Goal: Share content

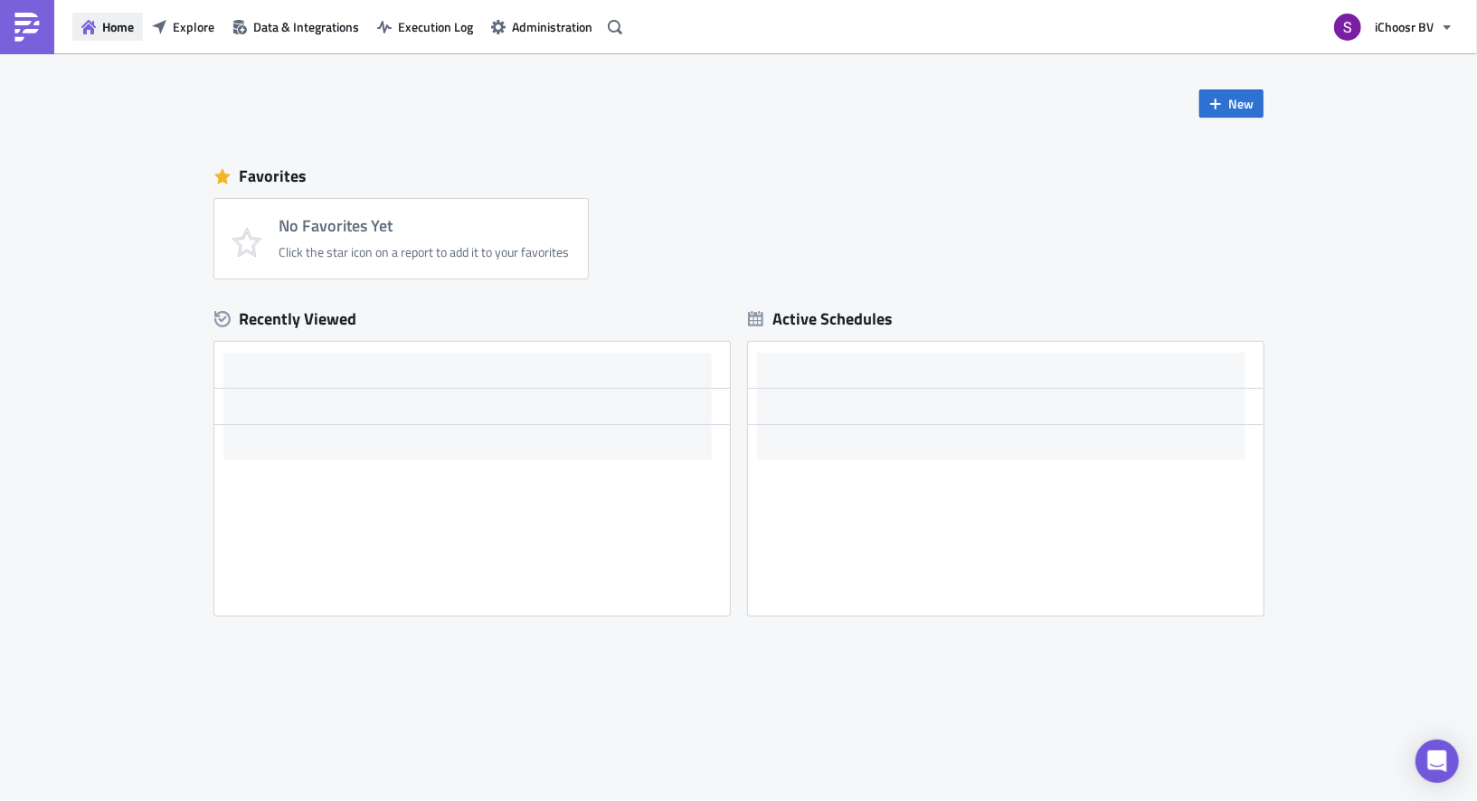
click at [112, 29] on span "Home" at bounding box center [118, 26] width 32 height 19
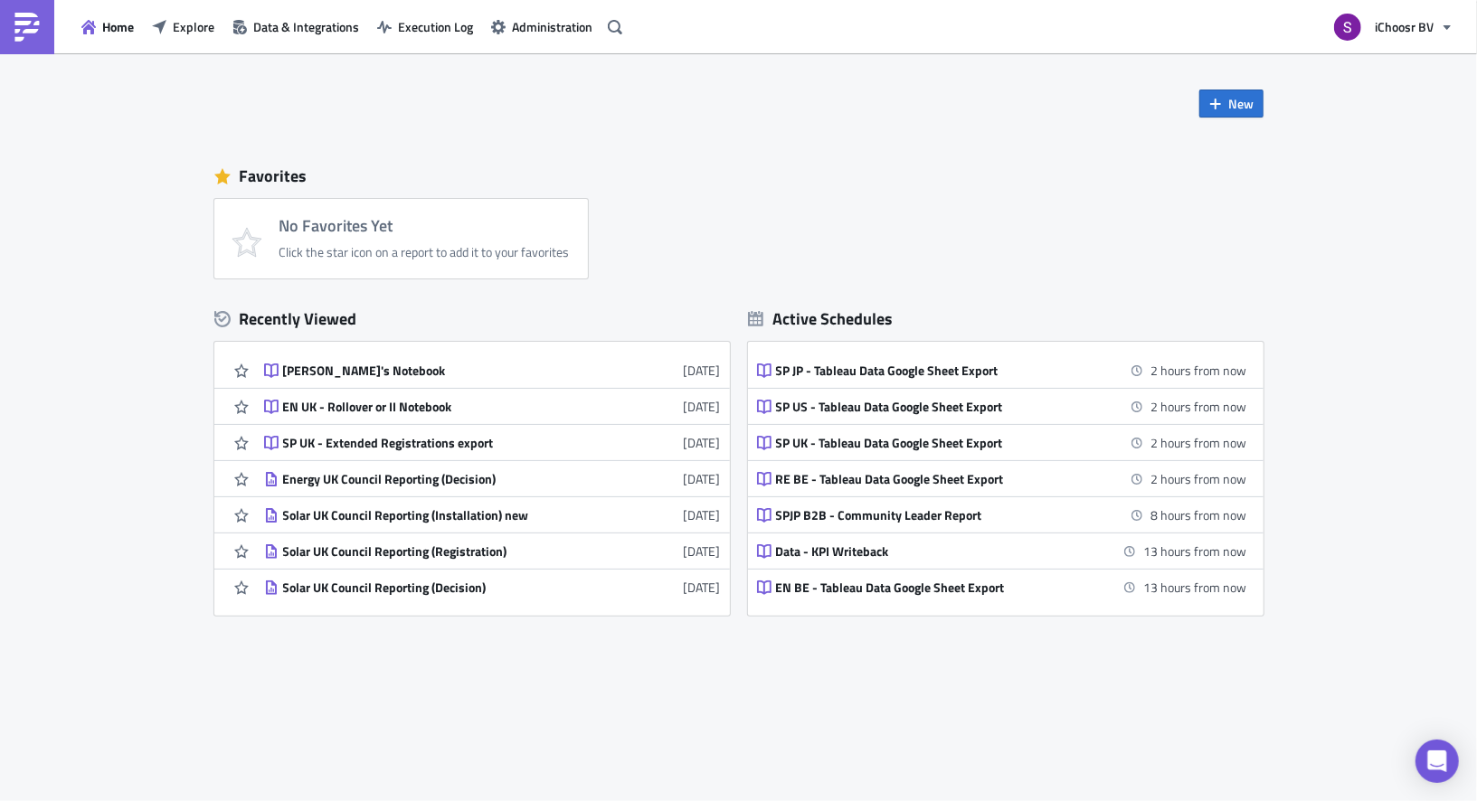
click at [82, 45] on div "Home Explore Data & Integrations Execution Log Administration" at bounding box center [314, 26] width 628 height 53
click at [94, 35] on button "Home" at bounding box center [107, 27] width 71 height 28
click at [38, 23] on img at bounding box center [27, 27] width 29 height 29
click at [183, 25] on span "Explore" at bounding box center [194, 26] width 42 height 19
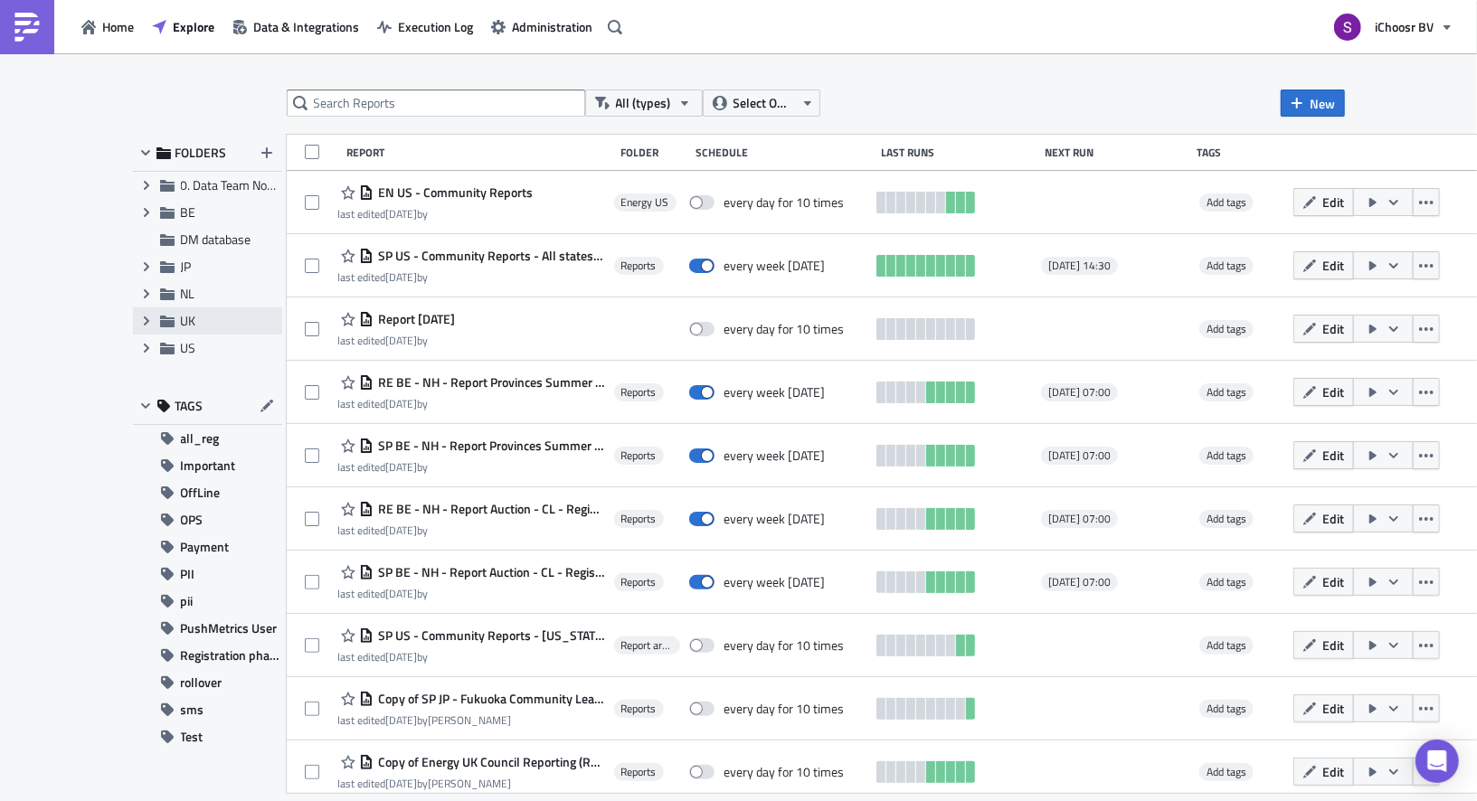
click at [161, 324] on icon at bounding box center [166, 322] width 14 height 12
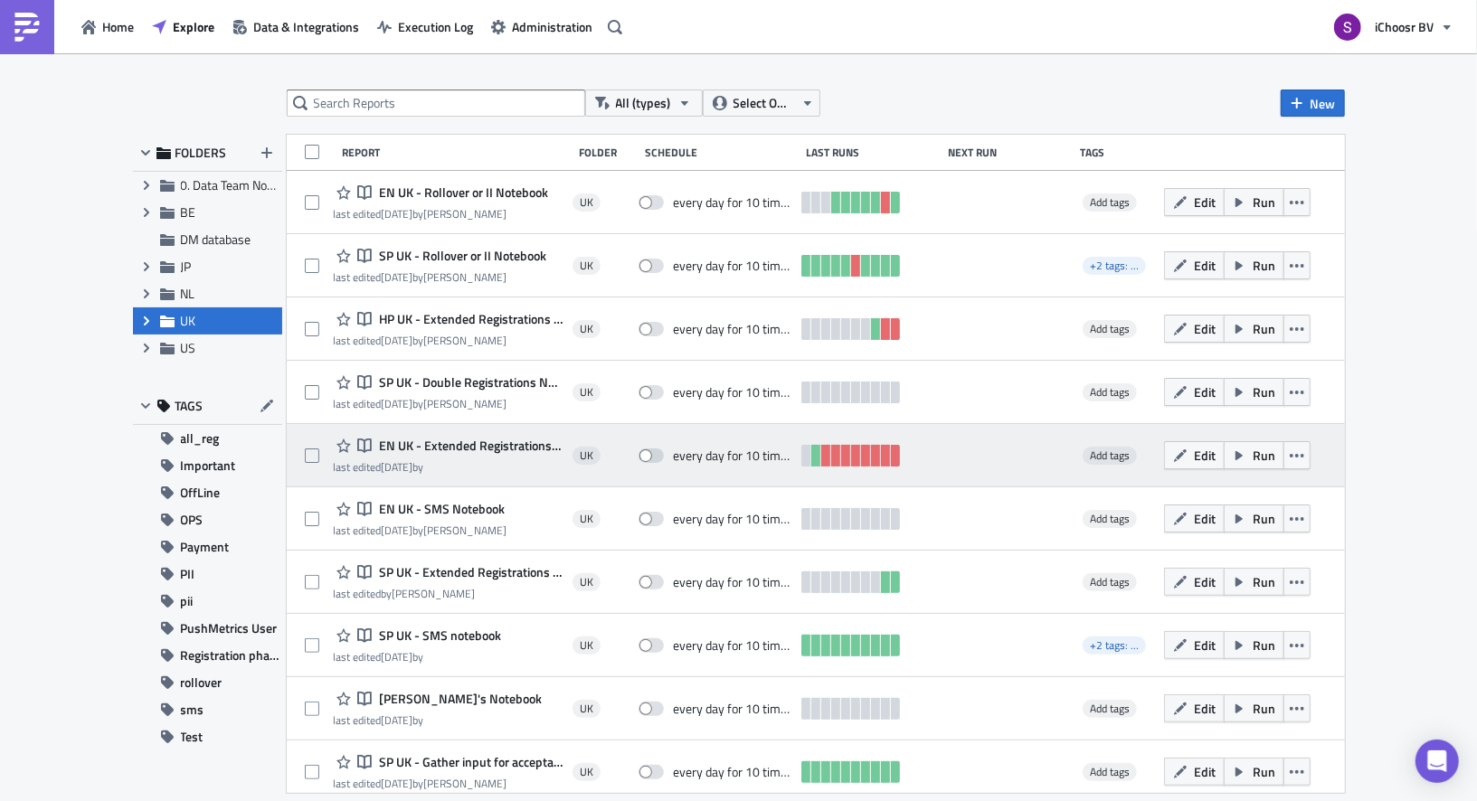
scroll to position [10, 0]
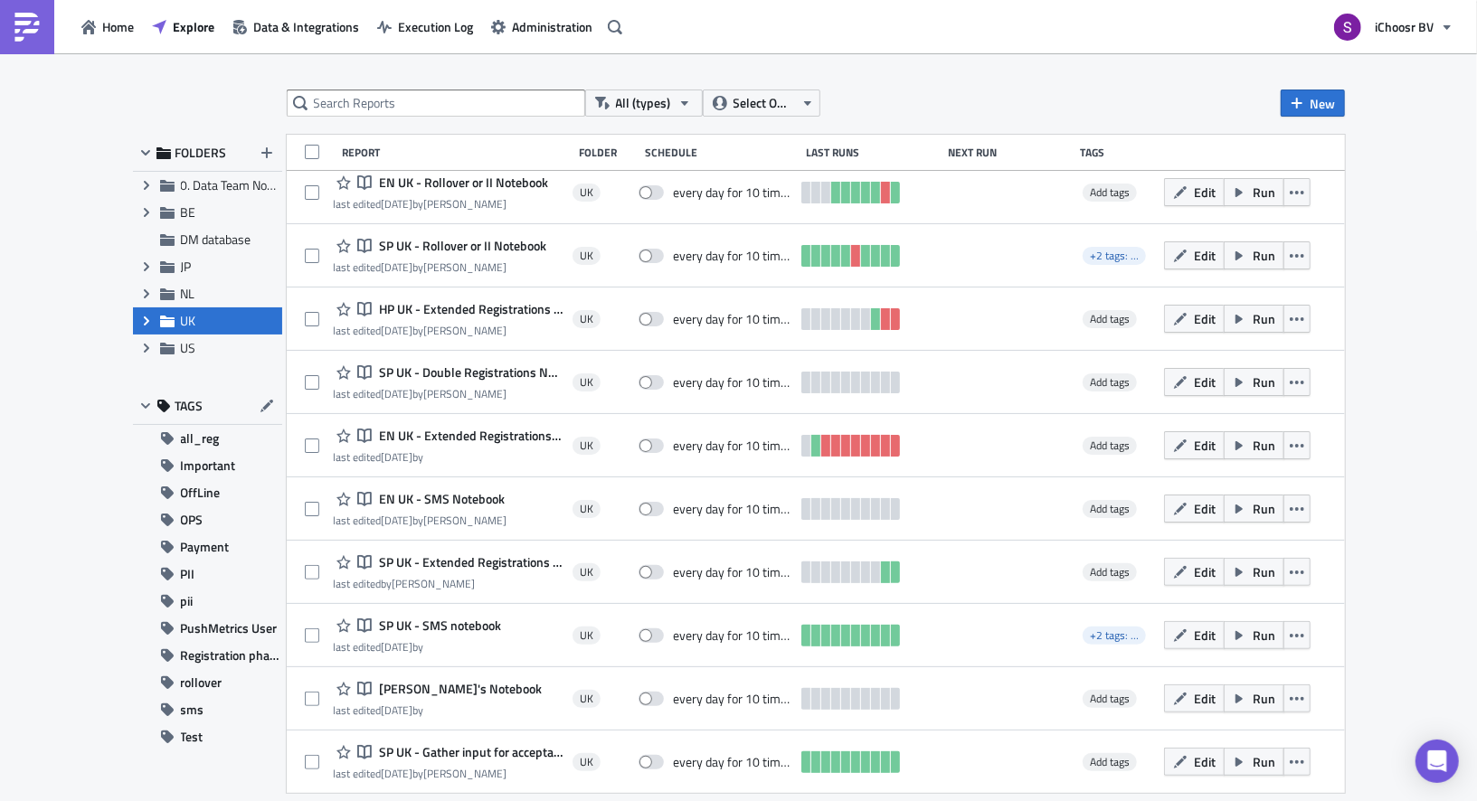
click at [1394, 186] on div "All (types) Select Owner New FOLDERS Expand group 0. Data Team Notebooks & Repo…" at bounding box center [738, 428] width 1477 height 751
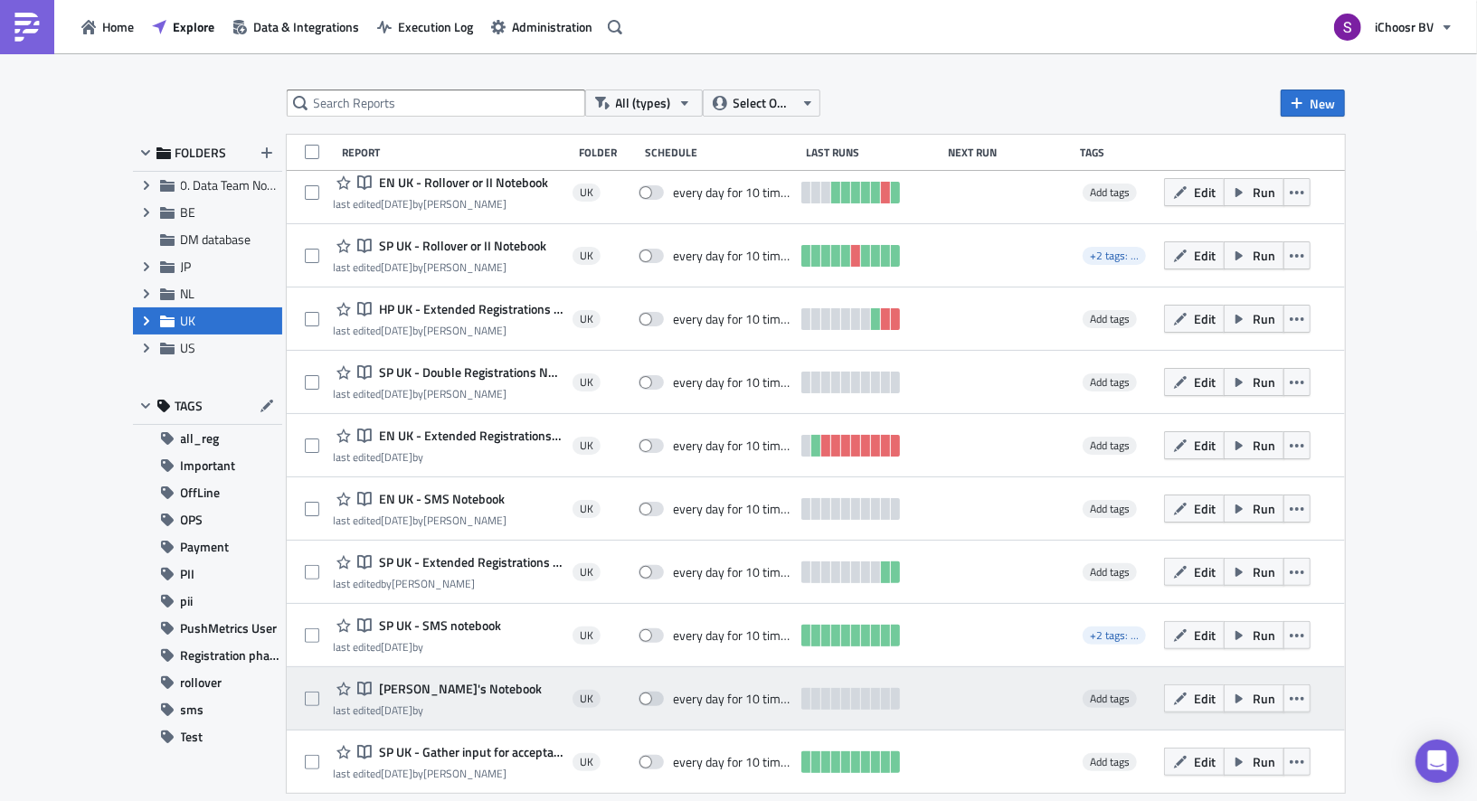
scroll to position [0, 0]
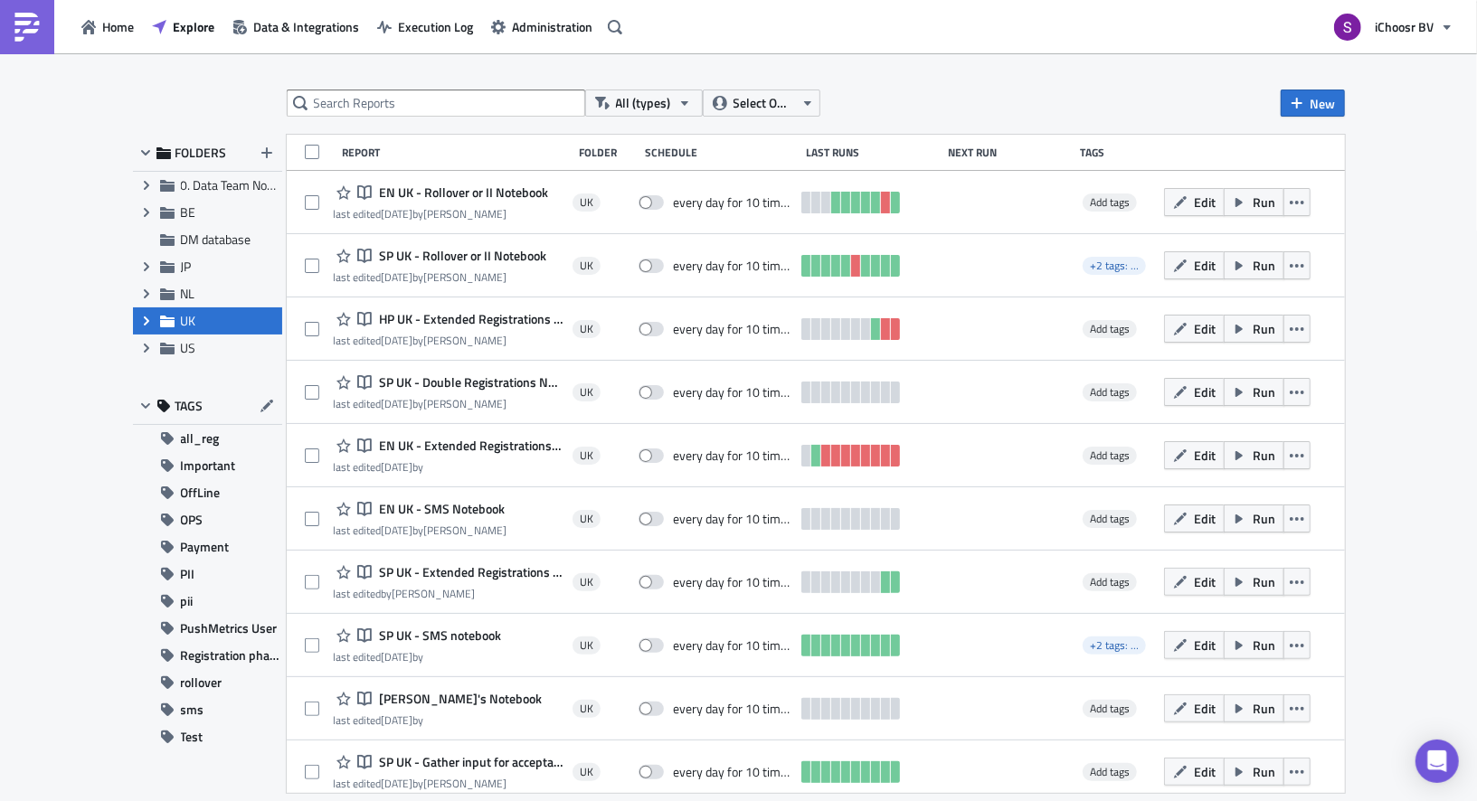
click at [139, 331] on span "Expand group" at bounding box center [146, 320] width 27 height 27
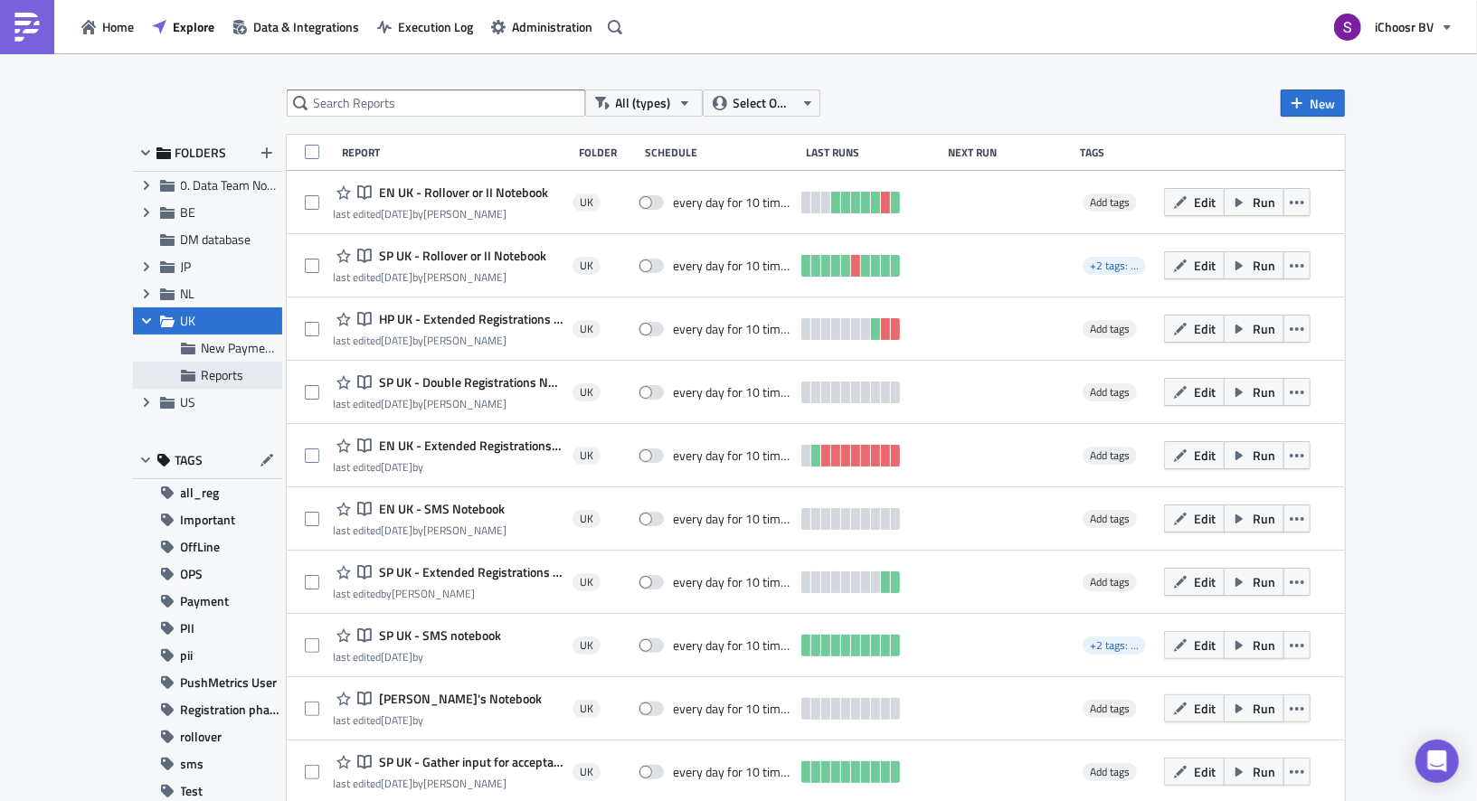
click at [186, 370] on icon at bounding box center [188, 375] width 14 height 14
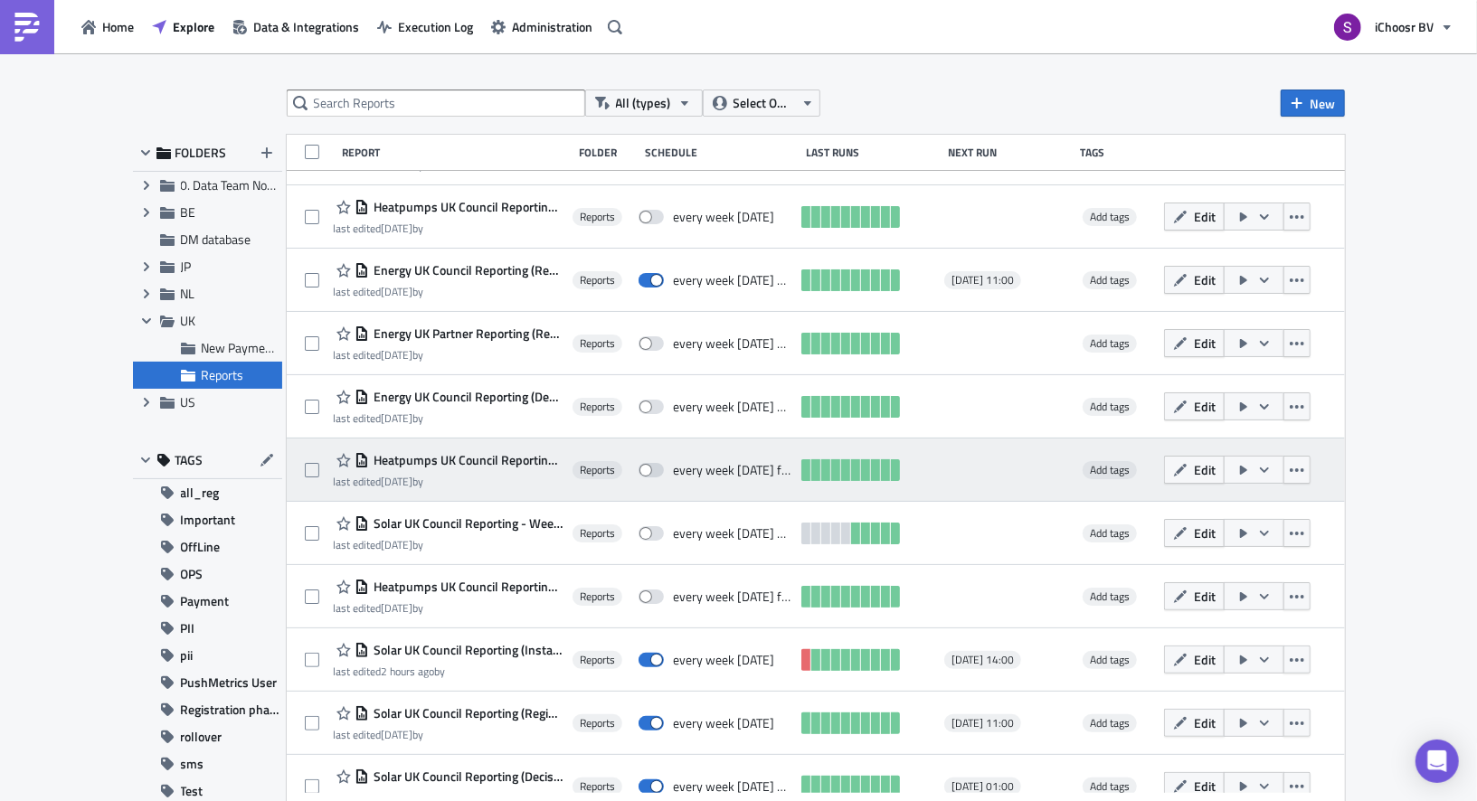
scroll to position [233, 0]
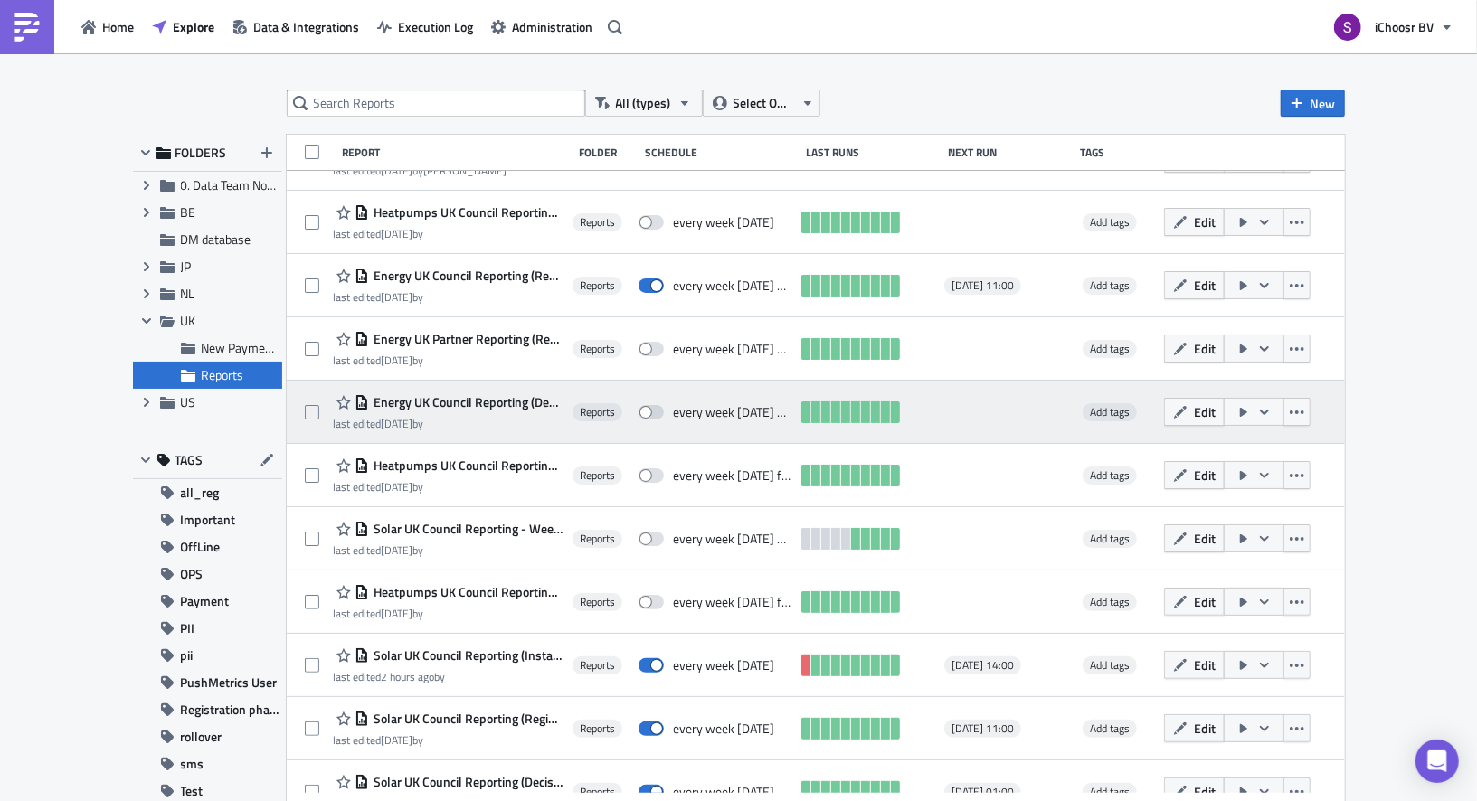
click at [504, 397] on span "Energy UK Council Reporting (Decision)" at bounding box center [466, 402] width 194 height 16
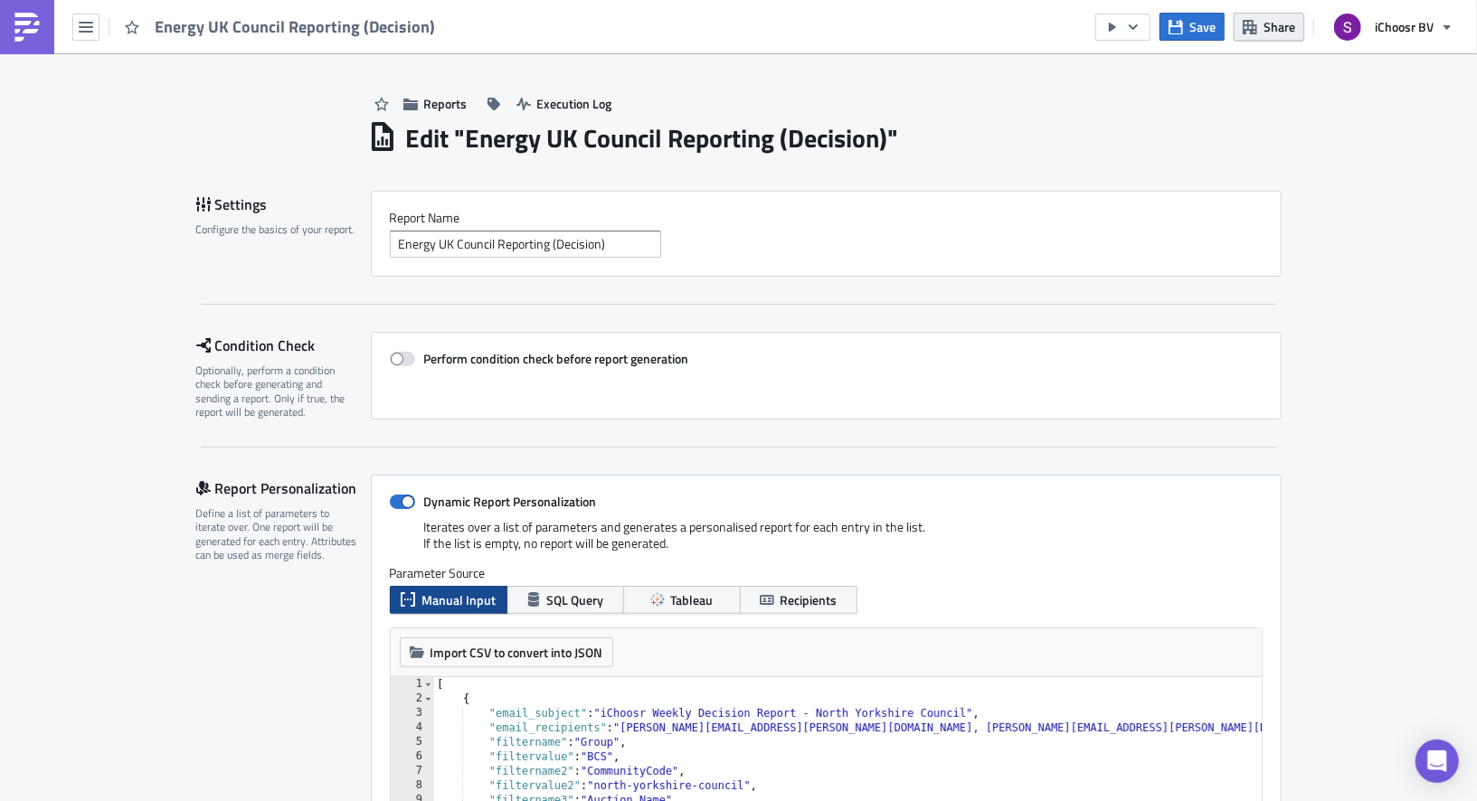
click at [1255, 32] on icon "button" at bounding box center [1250, 27] width 14 height 14
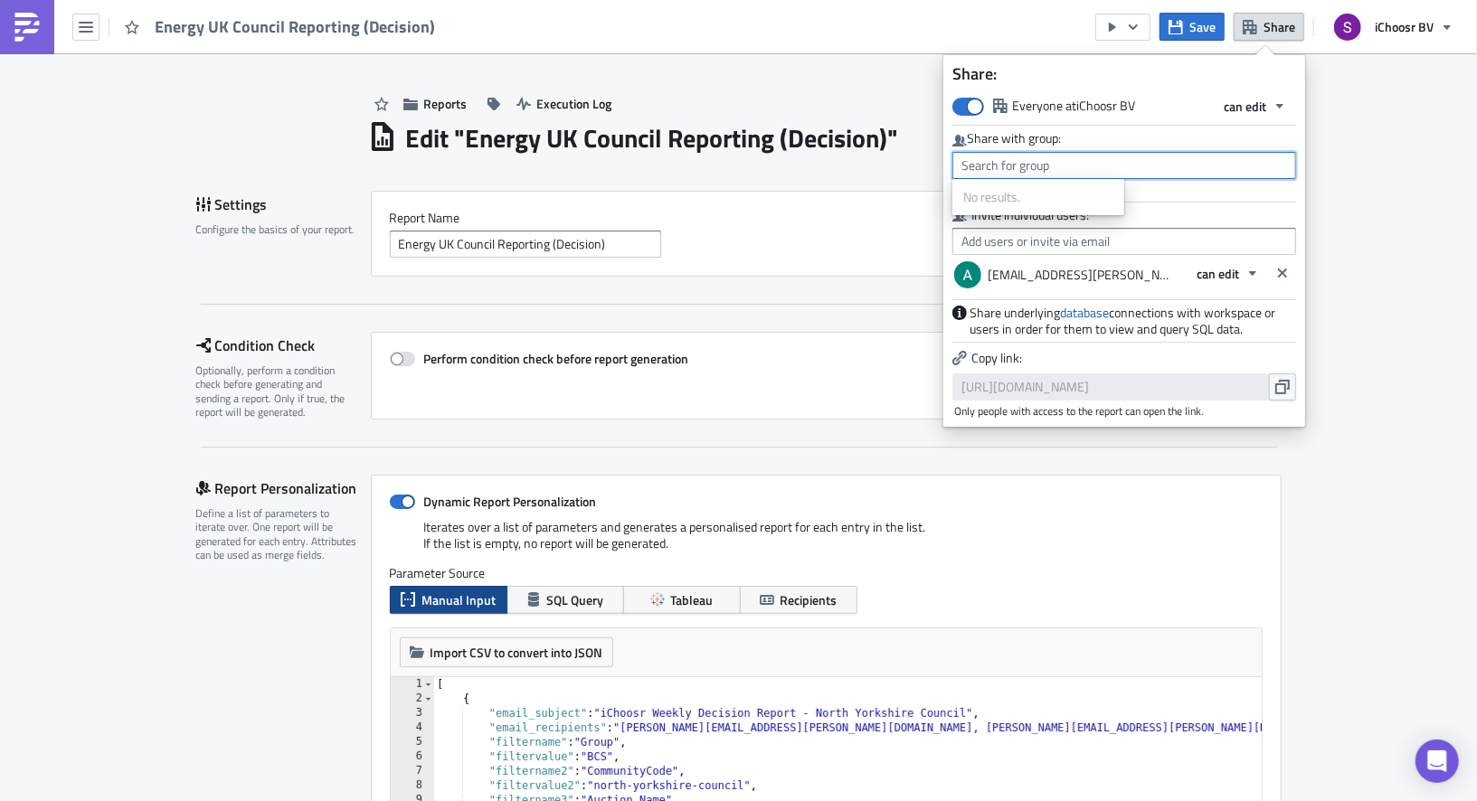
click at [1139, 175] on input "text" at bounding box center [1124, 165] width 344 height 27
click at [1148, 234] on input "text" at bounding box center [1124, 241] width 344 height 27
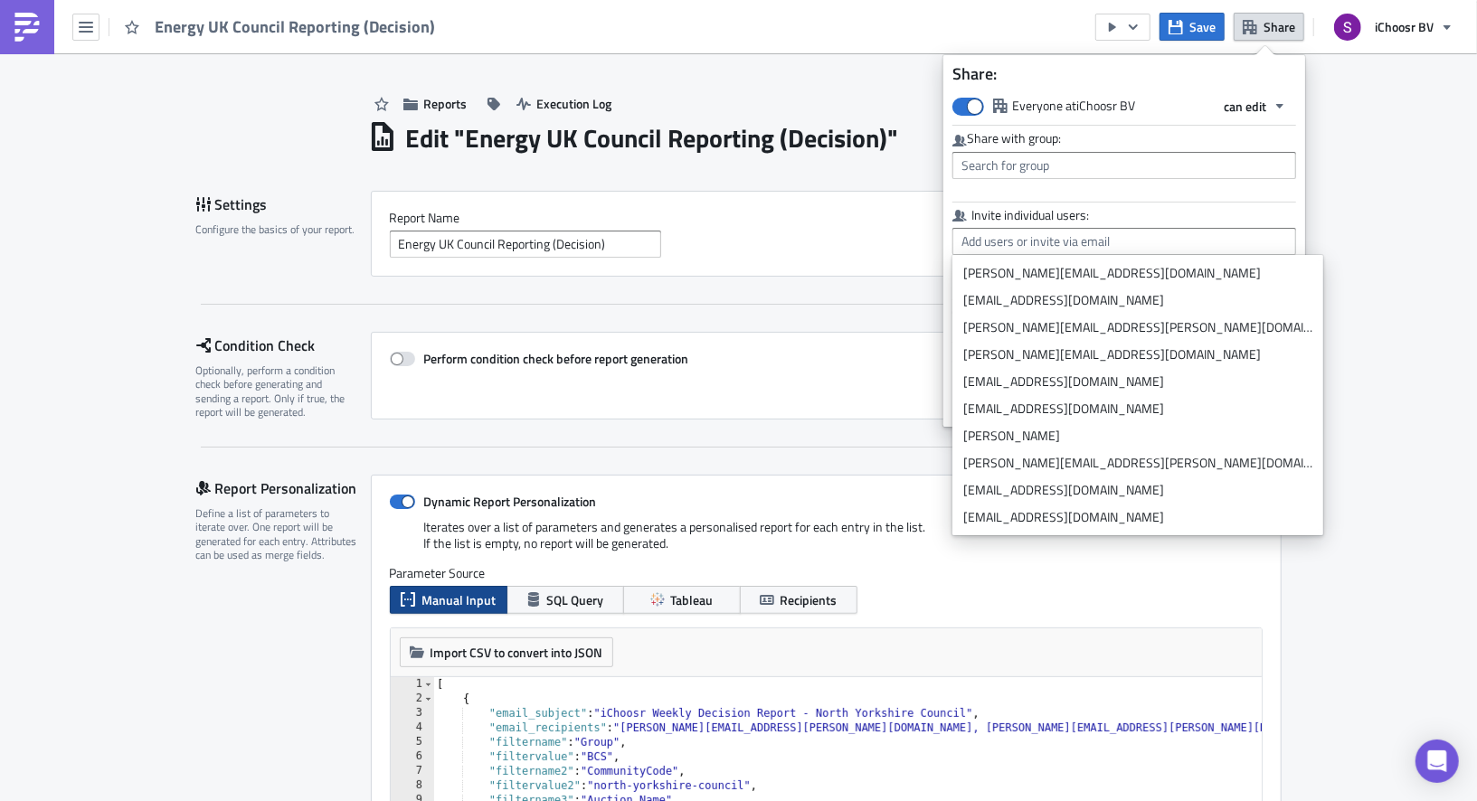
click at [1176, 205] on div "Everyone at iChoosr BV can edit Share with group: Invite individual users: [EMA…" at bounding box center [1124, 255] width 362 height 326
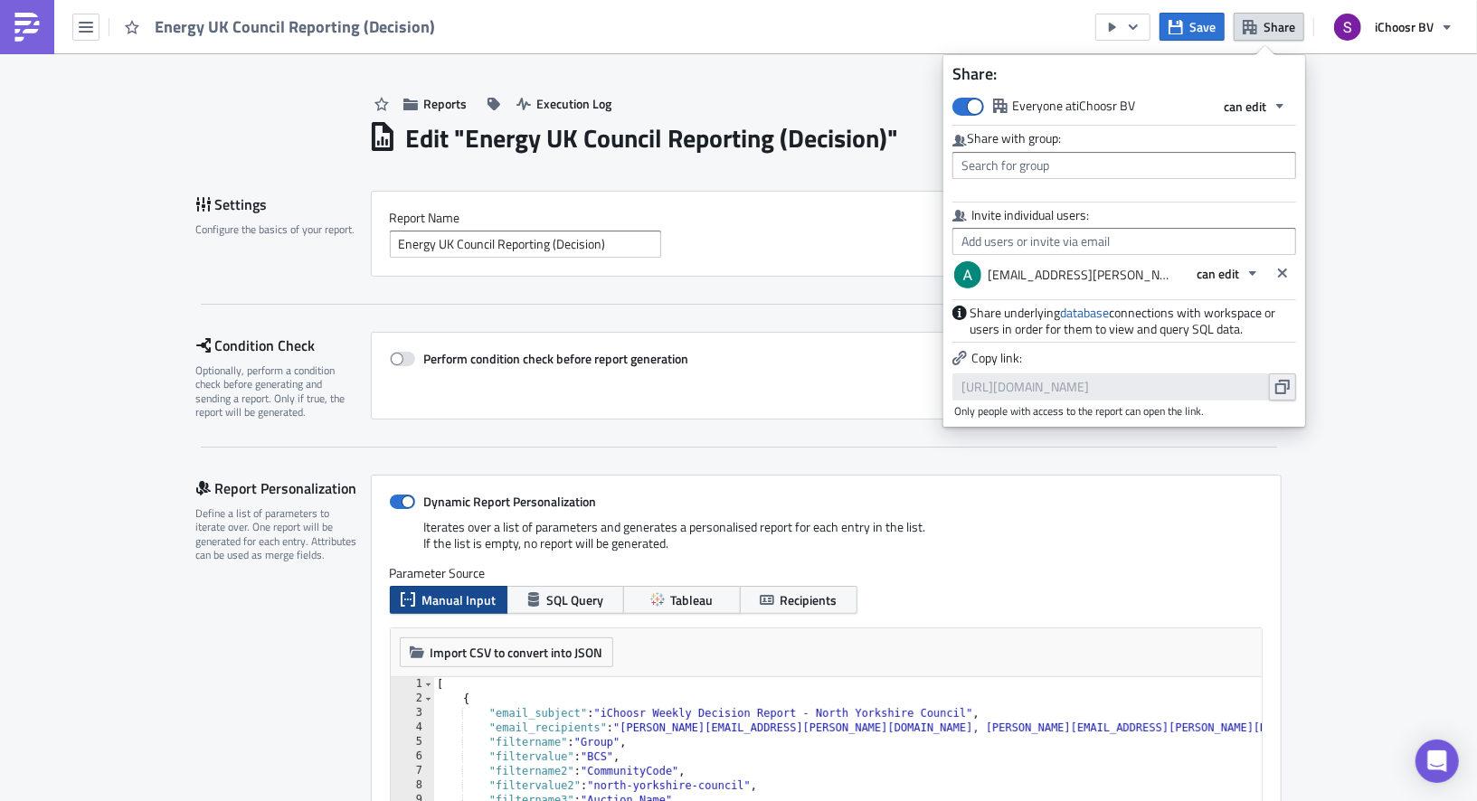
click at [1281, 389] on icon "button" at bounding box center [1282, 387] width 14 height 14
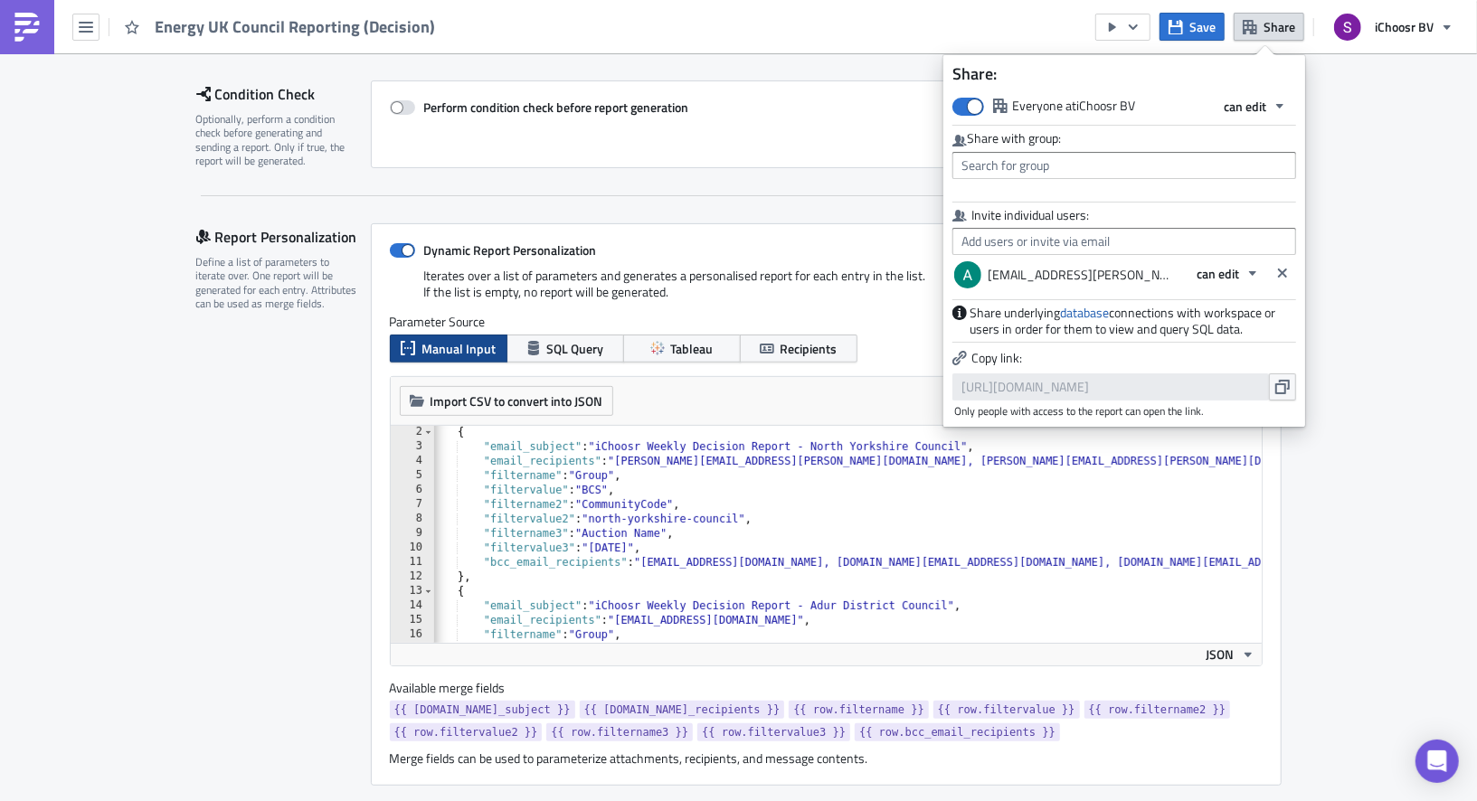
scroll to position [1, 0]
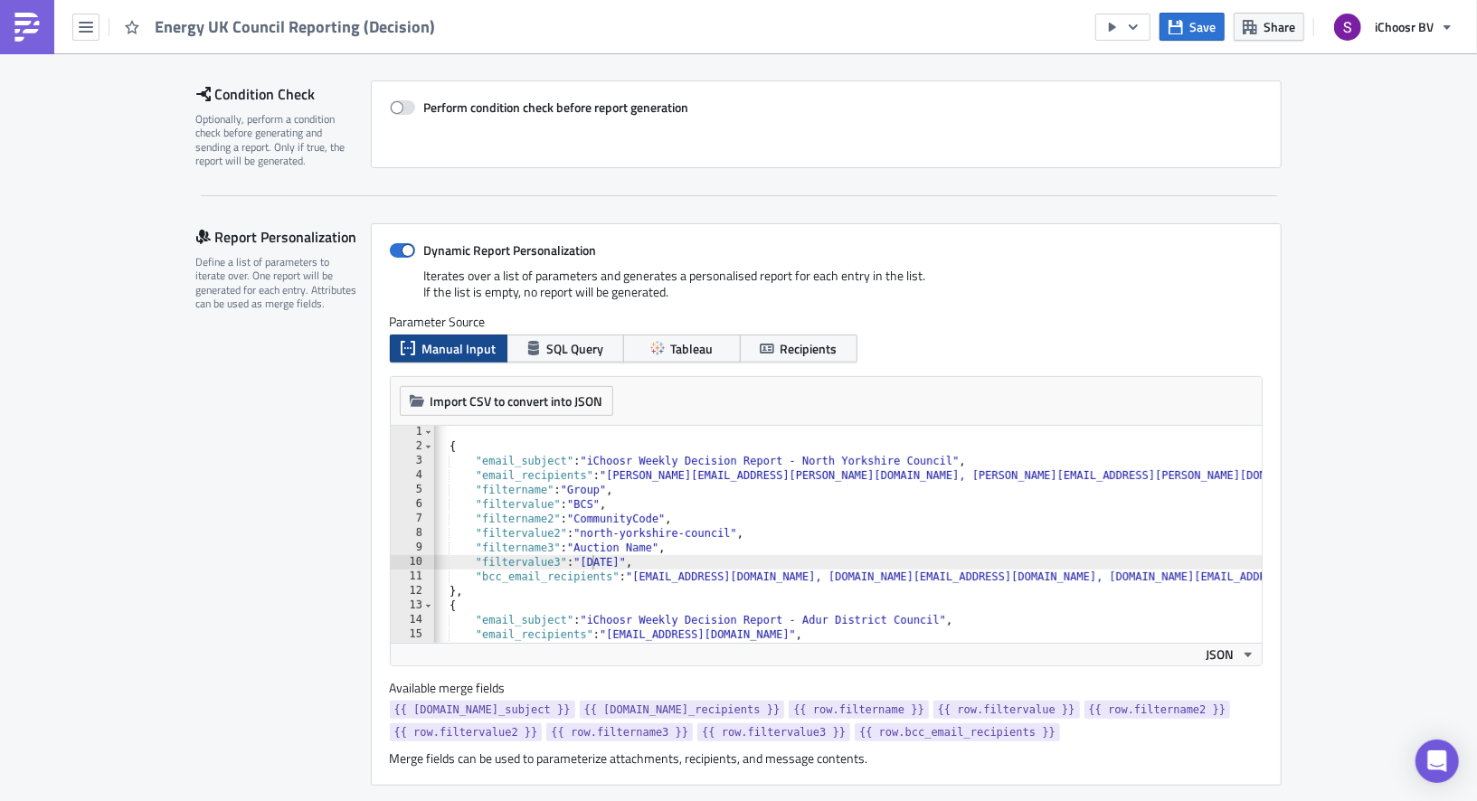
click at [593, 562] on div "[ { "email_subject" : "iChoosr Weekly Decision Report - North Yorkshire Council…" at bounding box center [1065, 548] width 1290 height 246
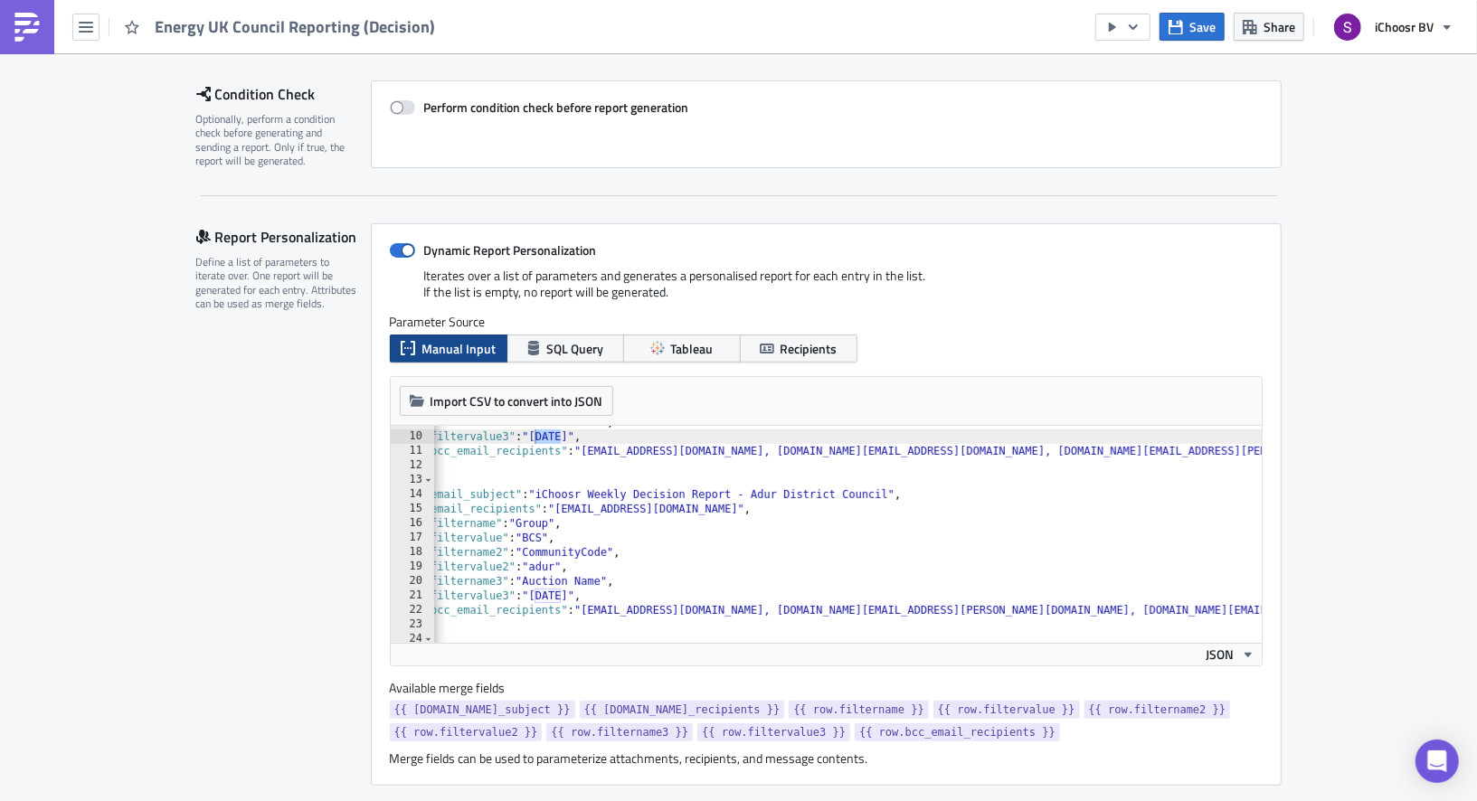
scroll to position [0, 0]
